Goal: Task Accomplishment & Management: Complete application form

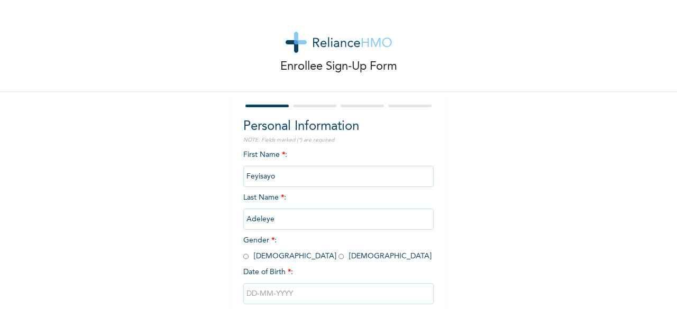
click at [243, 257] on input "radio" at bounding box center [245, 257] width 5 height 10
radio input "true"
click at [264, 292] on input "text" at bounding box center [338, 293] width 190 height 21
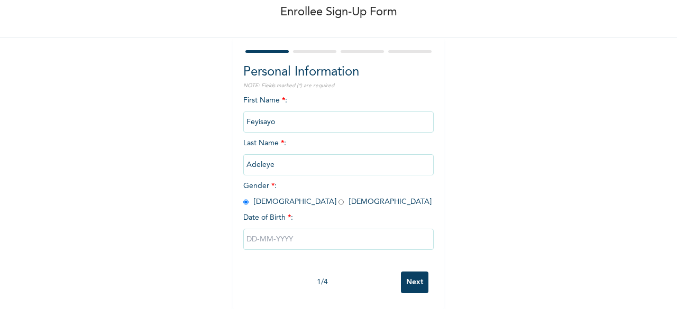
select select "7"
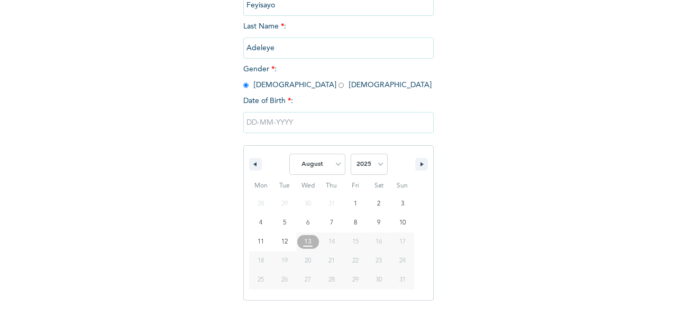
scroll to position [172, 0]
click at [363, 165] on select "2025 2024 2023 2022 2021 2020 2019 2018 2017 2016 2015 2014 2013 2012 2011 2010…" at bounding box center [369, 163] width 37 height 21
select select "1994"
click at [351, 154] on select "2025 2024 2023 2022 2021 2020 2019 2018 2017 2016 2015 2014 2013 2012 2011 2010…" at bounding box center [369, 163] width 37 height 21
click at [334, 165] on select "January February March April May June July August September October November De…" at bounding box center [317, 163] width 56 height 21
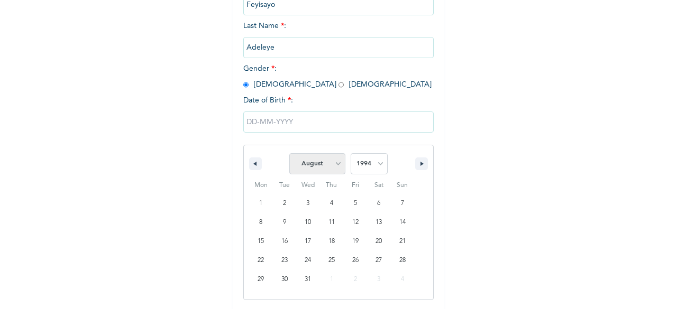
select select "1"
click at [289, 154] on select "January February March April May June July August September October November De…" at bounding box center [317, 163] width 56 height 21
type input "[DATE]"
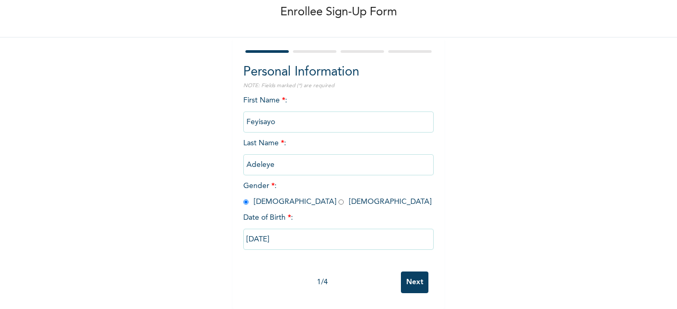
click at [407, 273] on input "Next" at bounding box center [414, 283] width 27 height 22
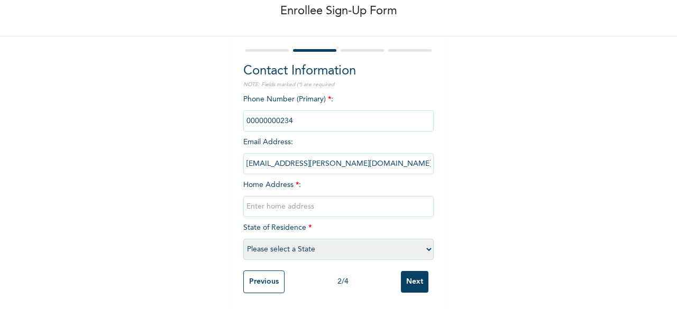
click at [277, 111] on input "phone" at bounding box center [338, 121] width 190 height 21
click at [283, 196] on input "text" at bounding box center [338, 206] width 190 height 21
type input "a"
type input "Akilo, Bariga [GEOGRAPHIC_DATA]"
click at [287, 239] on select "Please select a State [PERSON_NAME] (FCT) [PERSON_NAME] Ibom [GEOGRAPHIC_DATA] …" at bounding box center [338, 249] width 190 height 21
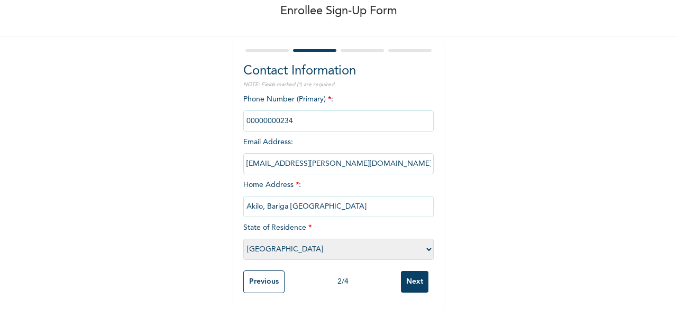
click at [243, 239] on select "Please select a State [PERSON_NAME] (FCT) [PERSON_NAME] Ibom [GEOGRAPHIC_DATA] …" at bounding box center [338, 249] width 190 height 21
click at [268, 251] on select "Please select a State [PERSON_NAME] (FCT) [PERSON_NAME] Ibom [GEOGRAPHIC_DATA] …" at bounding box center [338, 249] width 190 height 21
select select "25"
click at [263, 243] on select "Please select a State [PERSON_NAME] (FCT) [PERSON_NAME] Ibom [GEOGRAPHIC_DATA] …" at bounding box center [338, 249] width 190 height 21
click at [410, 271] on input "Next" at bounding box center [414, 282] width 27 height 22
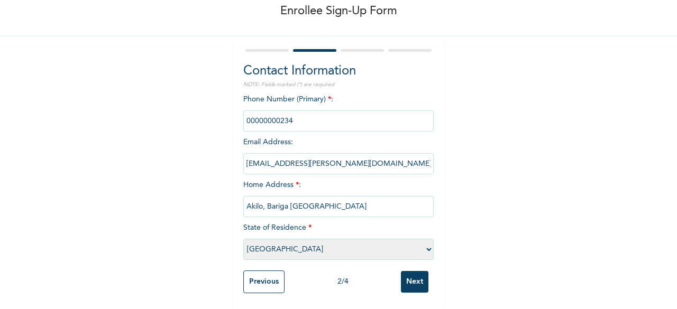
scroll to position [0, 0]
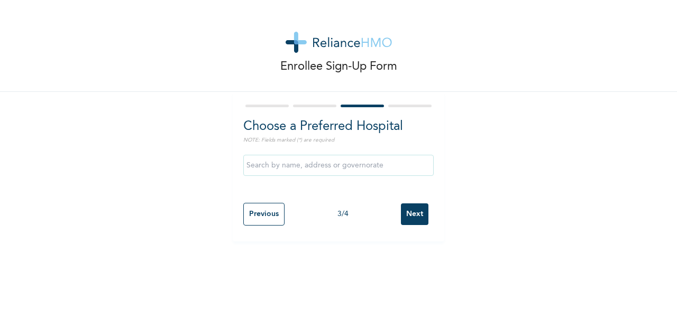
click at [343, 167] on input "text" at bounding box center [338, 165] width 190 height 21
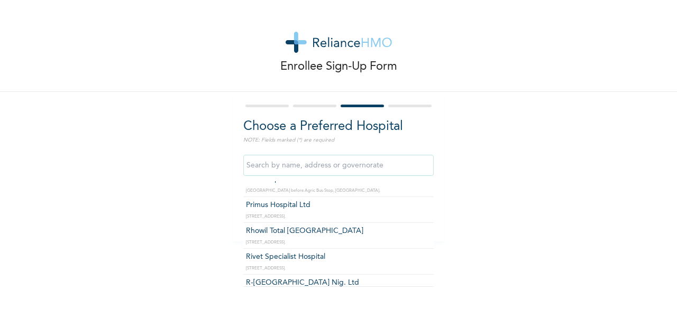
scroll to position [995, 0]
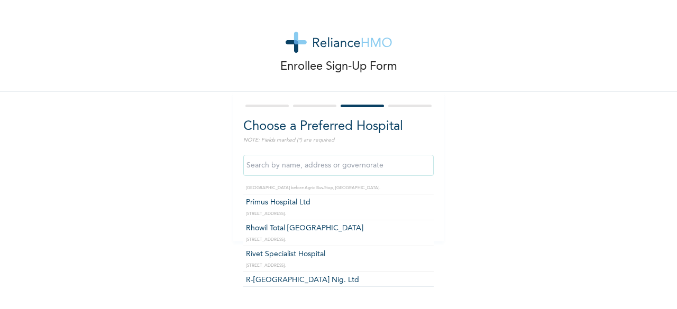
type input "R-[GEOGRAPHIC_DATA] Nig. Ltd"
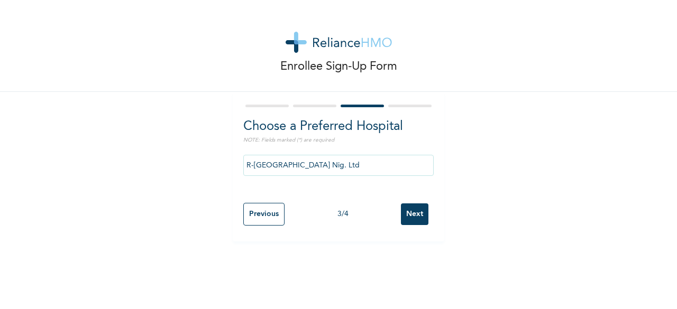
click at [407, 214] on input "Next" at bounding box center [414, 215] width 27 height 22
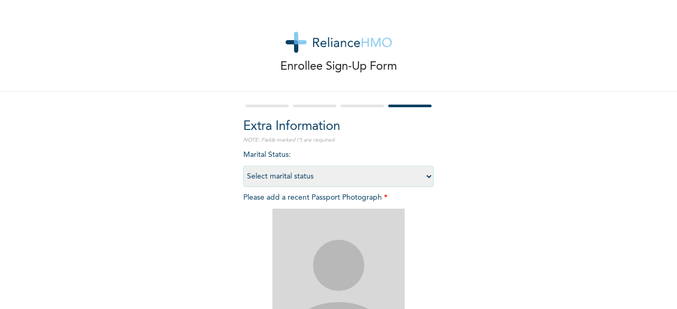
click at [382, 169] on select "Select marital status [DEMOGRAPHIC_DATA] Married [DEMOGRAPHIC_DATA] Widow/[DEMO…" at bounding box center [338, 176] width 190 height 21
select select "1"
click at [243, 166] on select "Select marital status [DEMOGRAPHIC_DATA] Married [DEMOGRAPHIC_DATA] Widow/[DEMO…" at bounding box center [338, 176] width 190 height 21
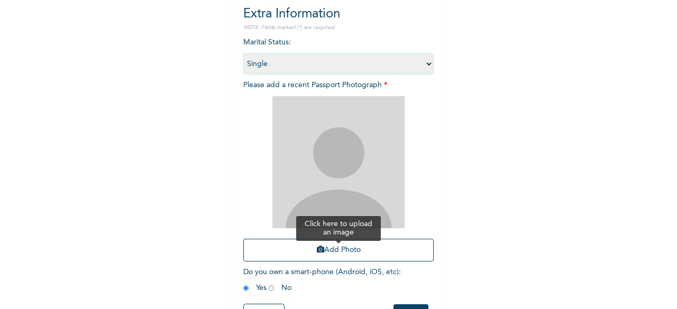
scroll to position [154, 0]
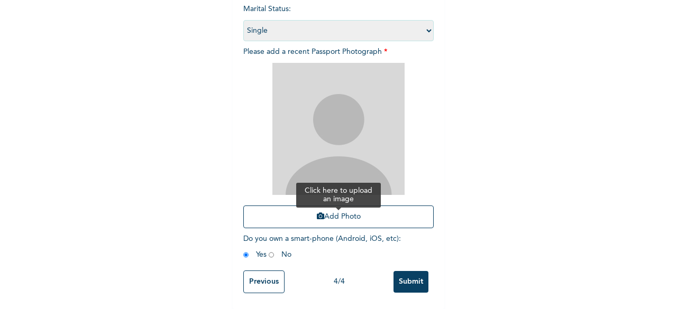
click at [332, 206] on button "Add Photo" at bounding box center [338, 217] width 190 height 23
click at [321, 206] on button "Add Photo" at bounding box center [338, 217] width 190 height 23
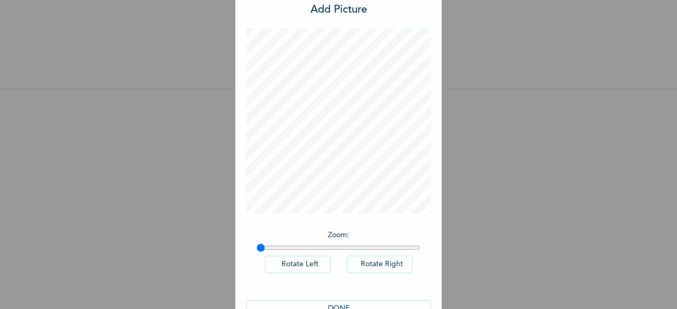
scroll to position [30, 0]
click at [317, 304] on button "DONE" at bounding box center [338, 309] width 185 height 17
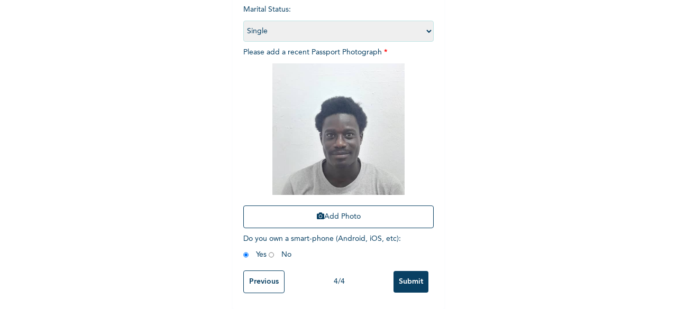
scroll to position [154, 0]
click at [401, 277] on input "Submit" at bounding box center [410, 282] width 35 height 22
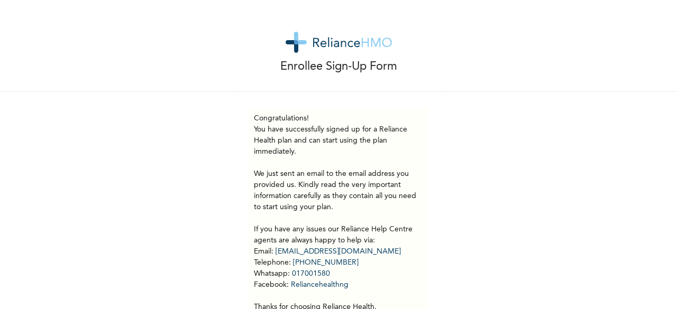
scroll to position [55, 0]
